Goal: Task Accomplishment & Management: Manage account settings

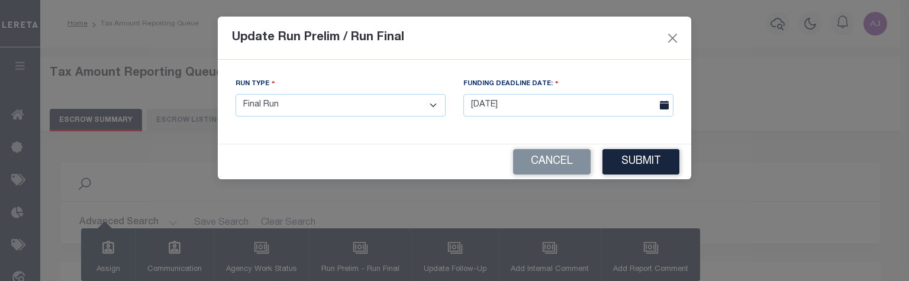
select select "100"
select select "F"
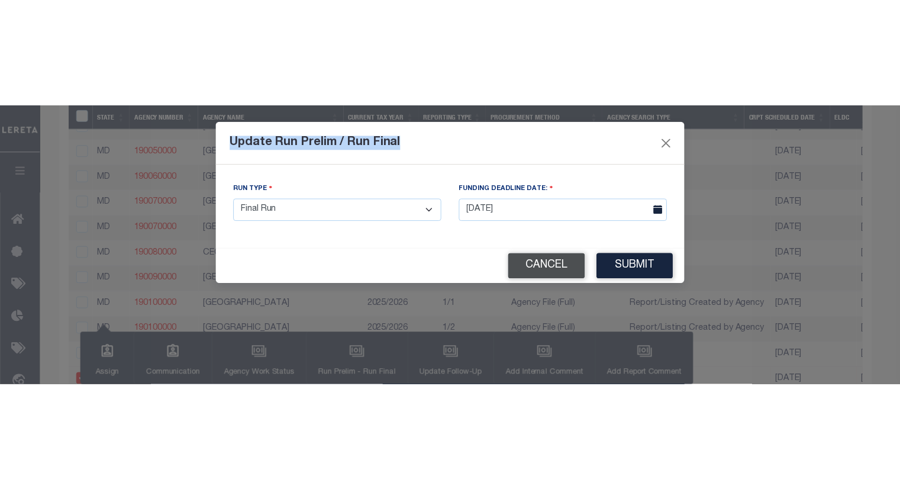
scroll to position [881, 0]
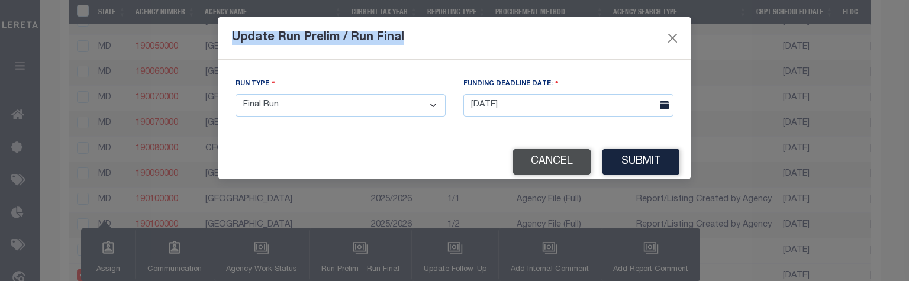
click at [566, 162] on button "Cancel" at bounding box center [552, 161] width 78 height 25
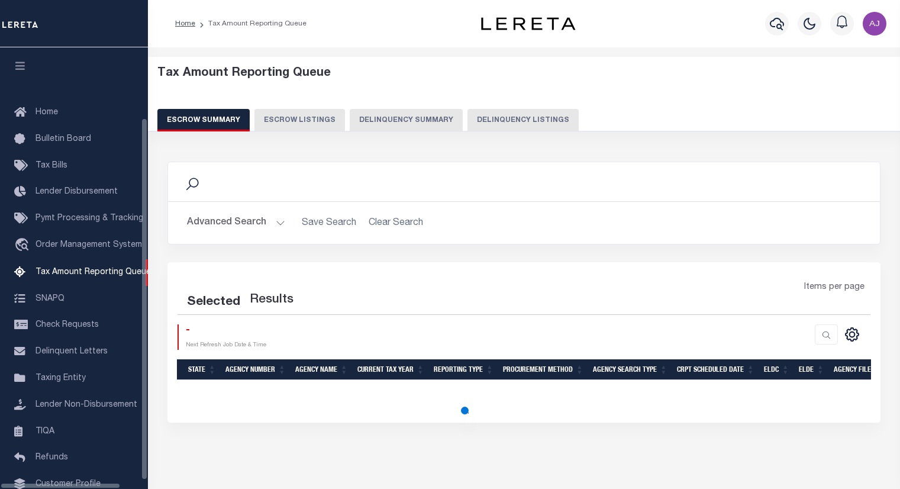
select select "100"
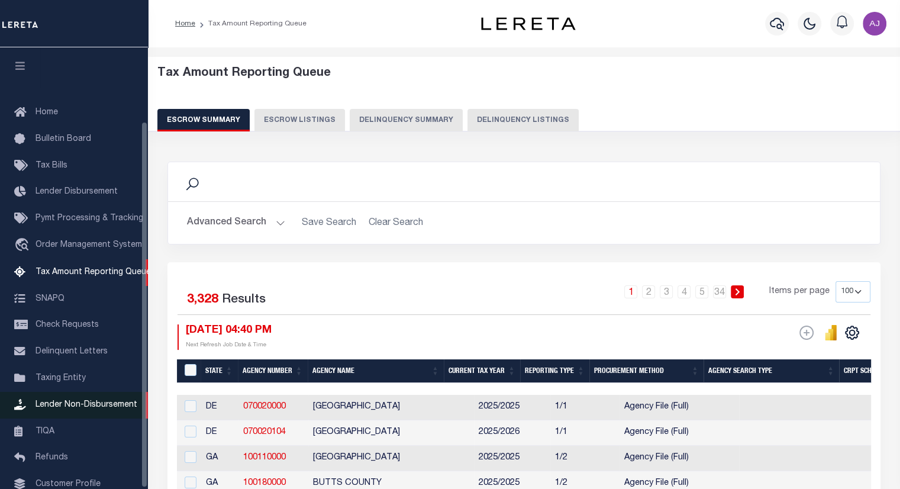
scroll to position [90, 0]
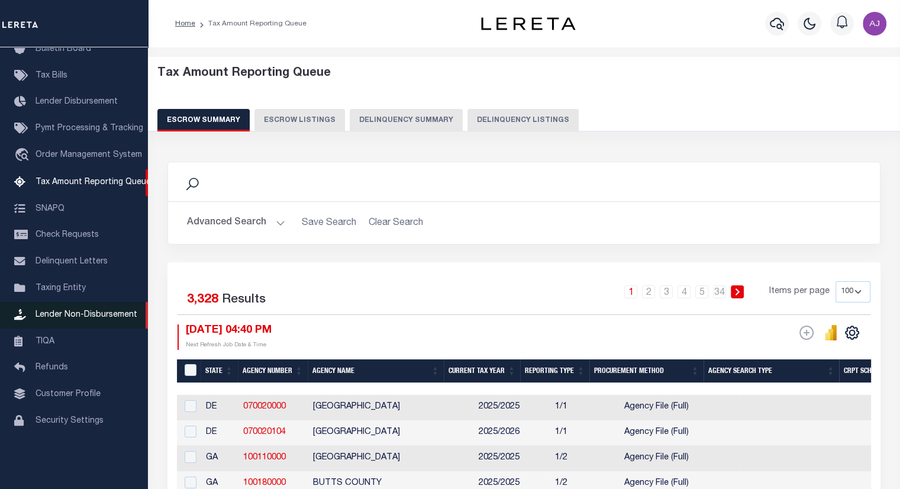
click at [60, 319] on span "Lender Non-Disbursement" at bounding box center [87, 315] width 102 height 8
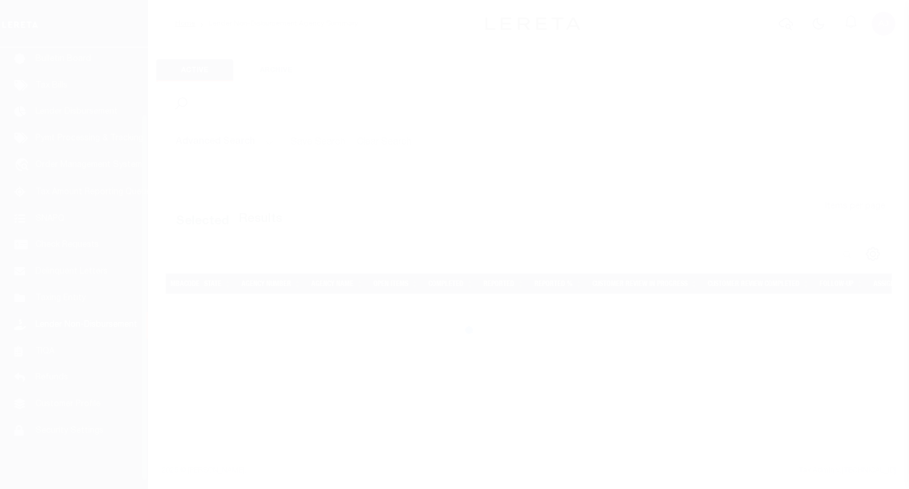
scroll to position [90, 0]
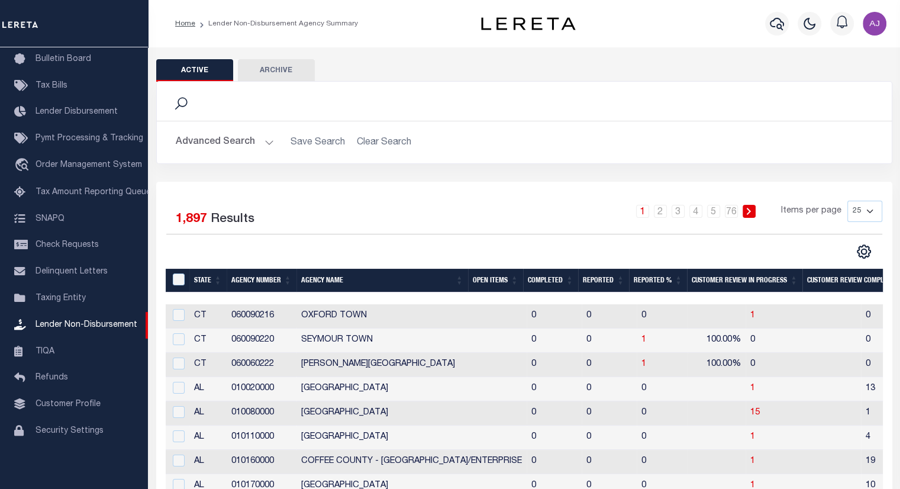
click at [550, 282] on th "Completed" at bounding box center [550, 281] width 55 height 24
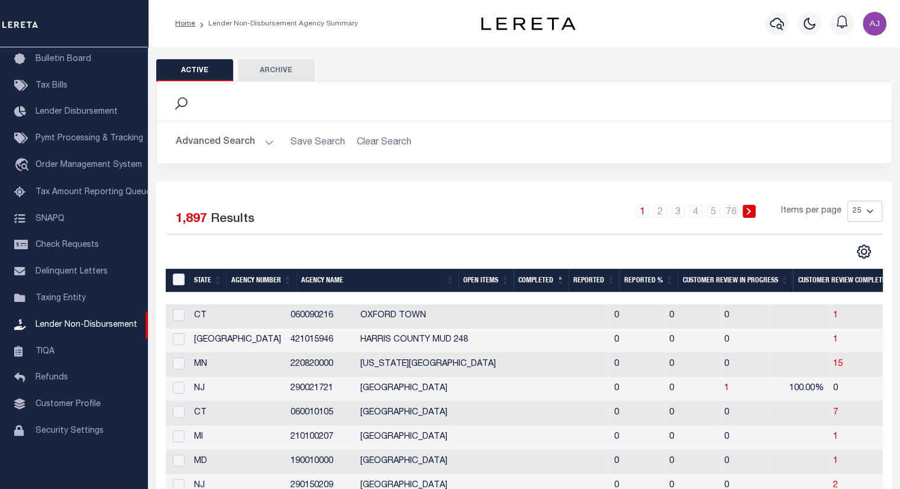
click at [547, 284] on th "Completed" at bounding box center [541, 281] width 55 height 24
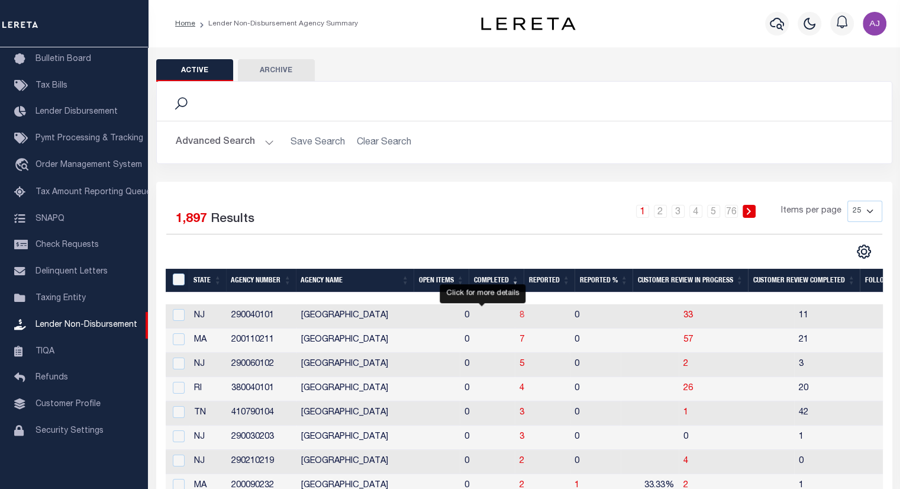
click at [520, 315] on span "8" at bounding box center [522, 315] width 5 height 8
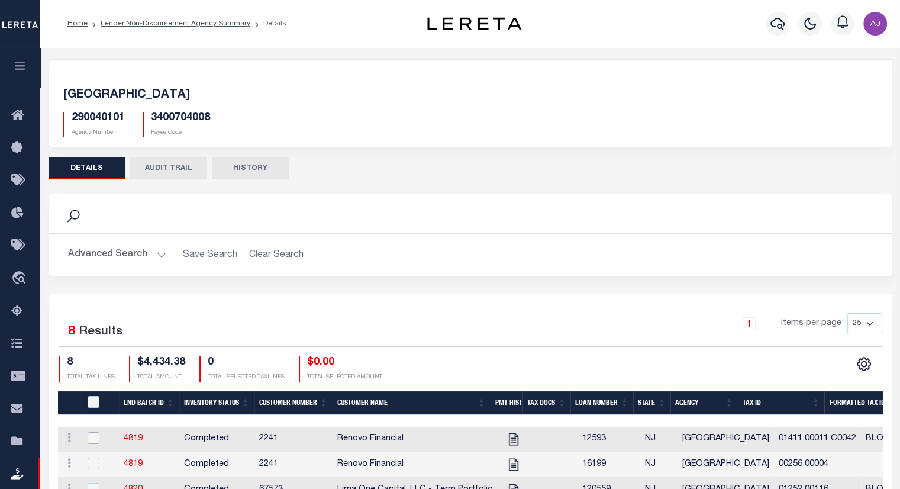
click at [92, 439] on input "checkbox" at bounding box center [94, 438] width 12 height 12
checkbox input "true"
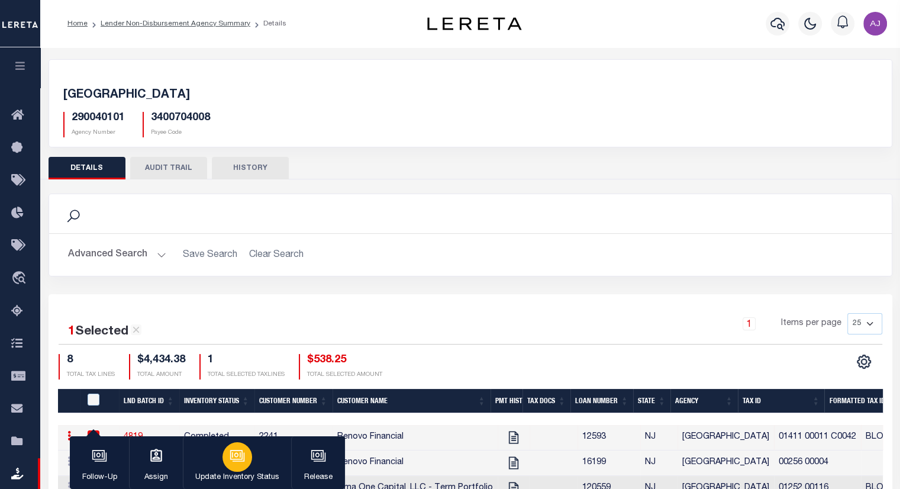
click at [244, 468] on div "button" at bounding box center [238, 457] width 30 height 30
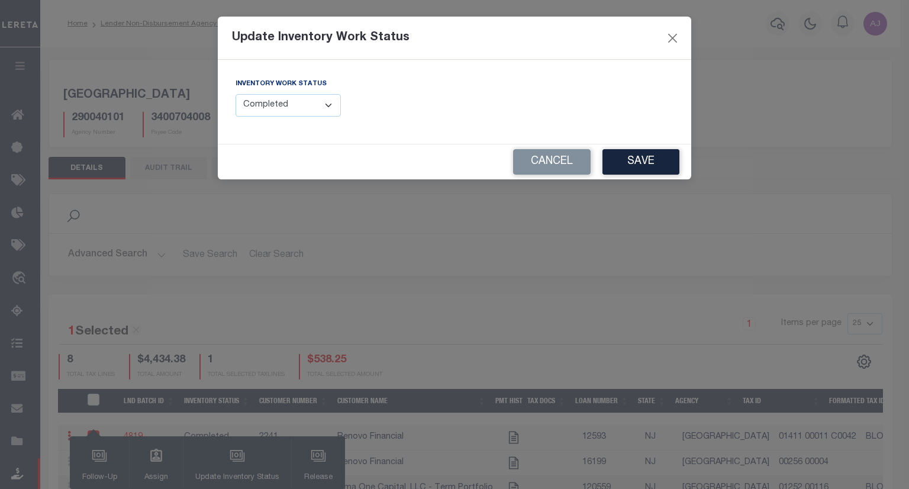
click at [327, 94] on select "--Select-- Open Completed Reported" at bounding box center [288, 105] width 105 height 23
click at [236, 94] on select "--Select-- Open Completed Reported" at bounding box center [288, 105] width 105 height 23
click at [307, 102] on select "--Select-- Open Completed Reported" at bounding box center [288, 105] width 105 height 23
select select "Completed"
click at [236, 94] on select "--Select-- Open Completed Reported" at bounding box center [288, 105] width 105 height 23
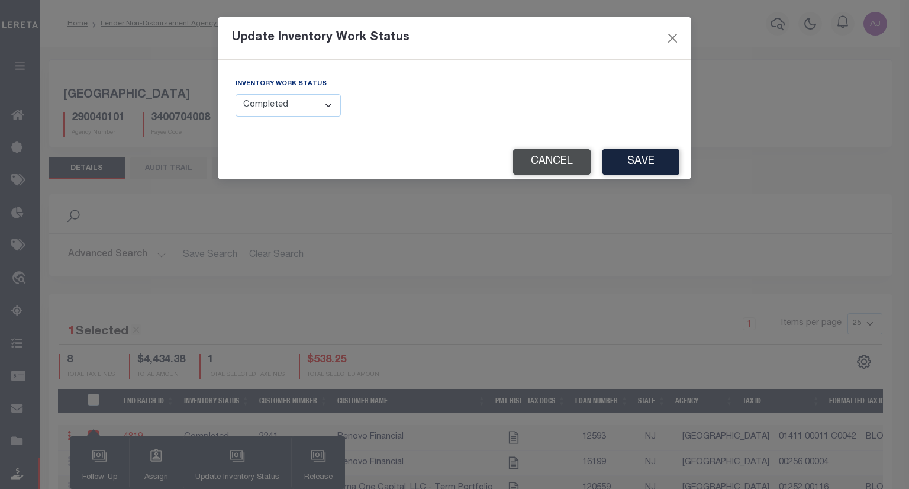
click at [537, 154] on button "Cancel" at bounding box center [552, 161] width 78 height 25
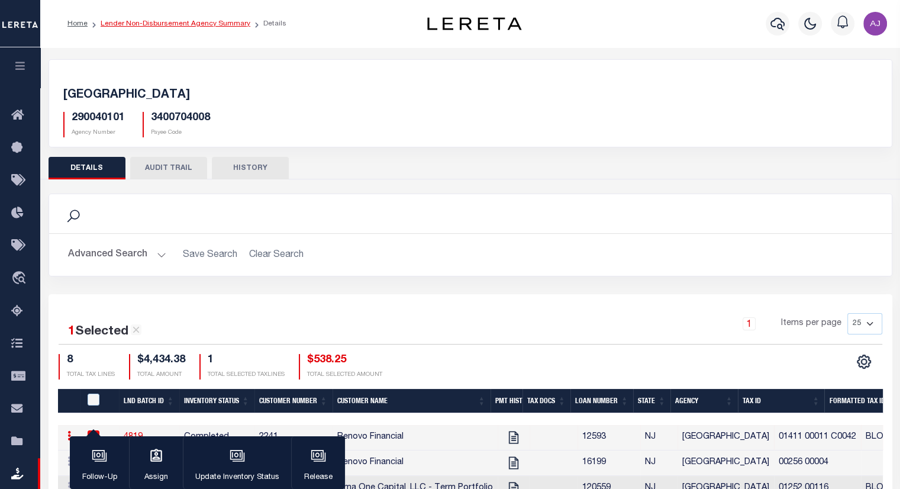
click at [215, 26] on link "Lender Non-Disbursement Agency Summary" at bounding box center [176, 23] width 150 height 7
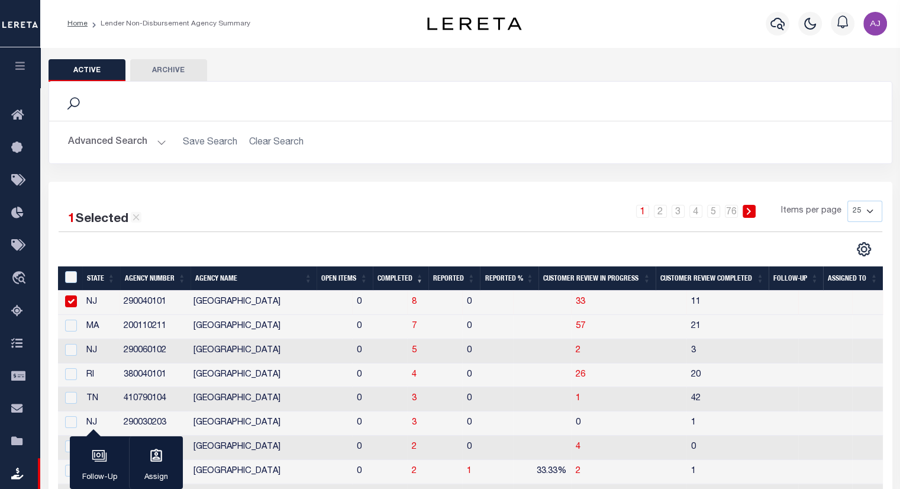
click at [340, 275] on th "Open Items" at bounding box center [345, 278] width 56 height 24
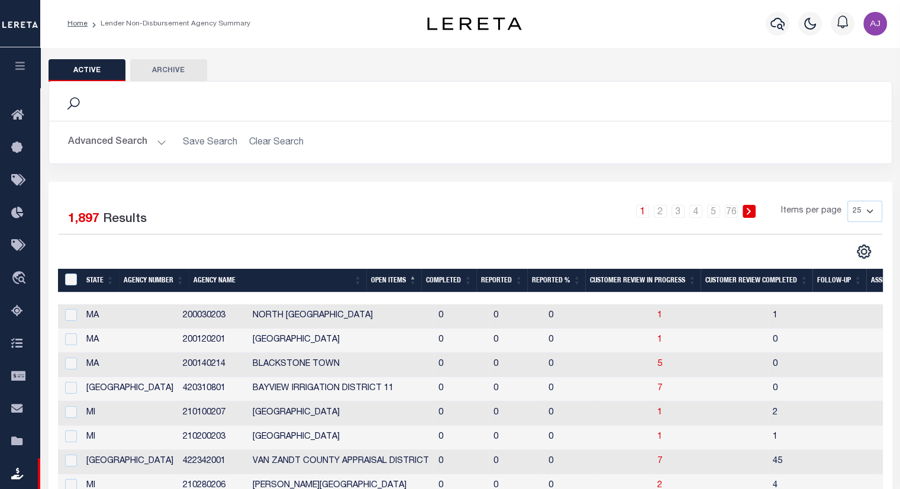
click at [336, 282] on th "Agency Name" at bounding box center [278, 281] width 178 height 24
click at [397, 281] on th "Open Items" at bounding box center [393, 281] width 55 height 24
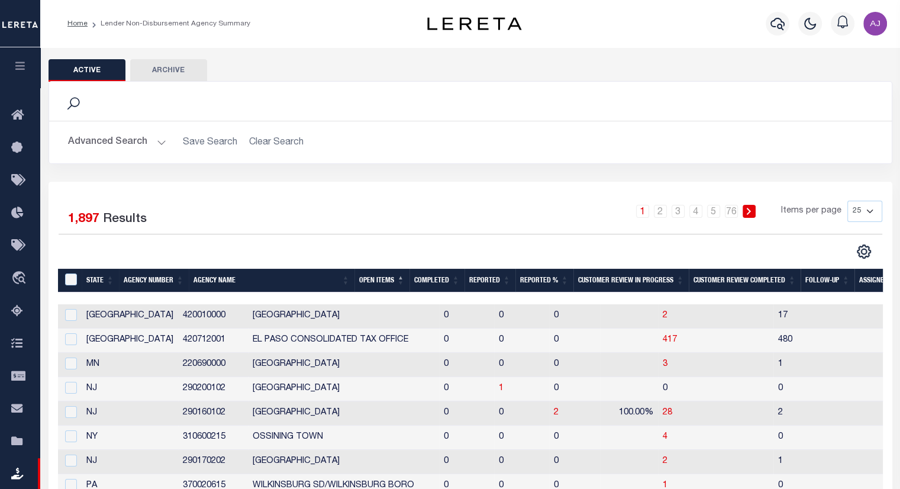
click at [378, 283] on th "Open Items" at bounding box center [382, 281] width 55 height 24
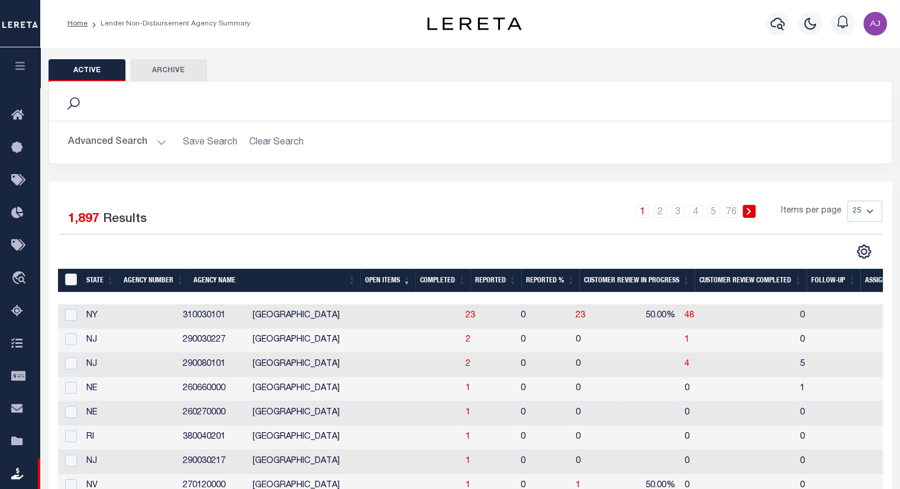
click at [461, 343] on td "2" at bounding box center [488, 340] width 55 height 24
checkbox input "true"
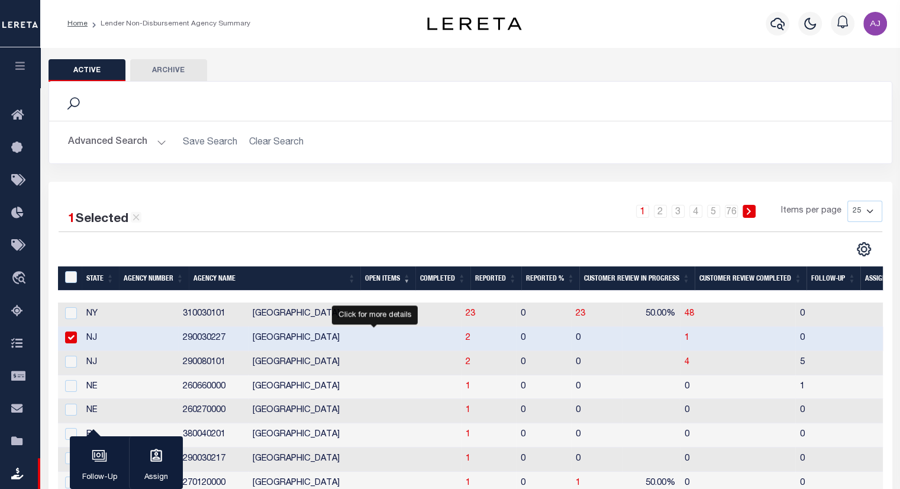
click at [466, 339] on span "2" at bounding box center [468, 338] width 5 height 8
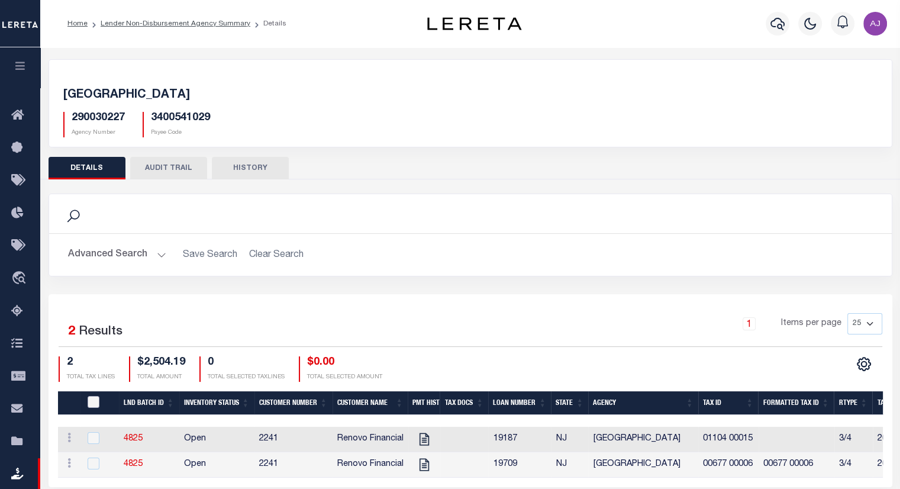
click at [90, 399] on input "QID" at bounding box center [94, 402] width 12 height 12
checkbox input "true"
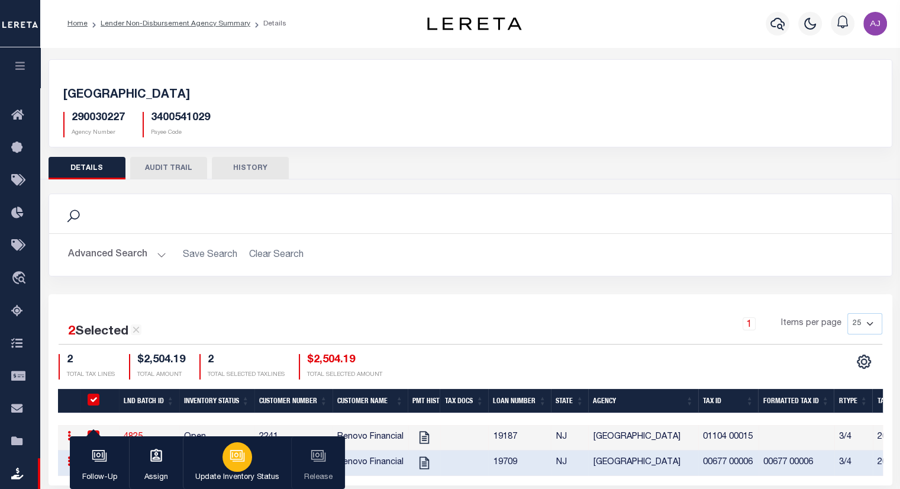
click at [243, 469] on div "button" at bounding box center [238, 457] width 30 height 30
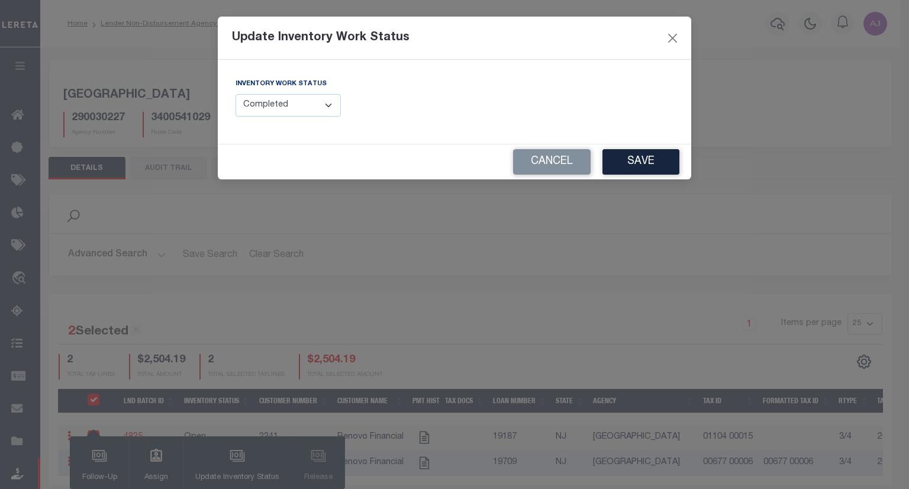
click at [323, 102] on select "--Select-- Open Completed Reported" at bounding box center [288, 105] width 105 height 23
